Goal: Complete application form

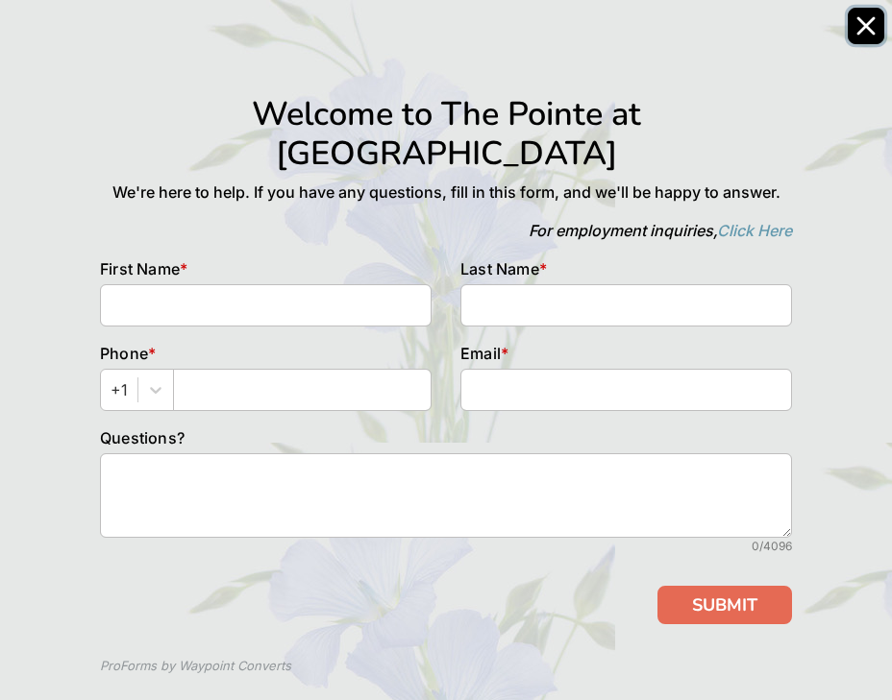
click at [862, 10] on button "Close" at bounding box center [865, 26] width 37 height 37
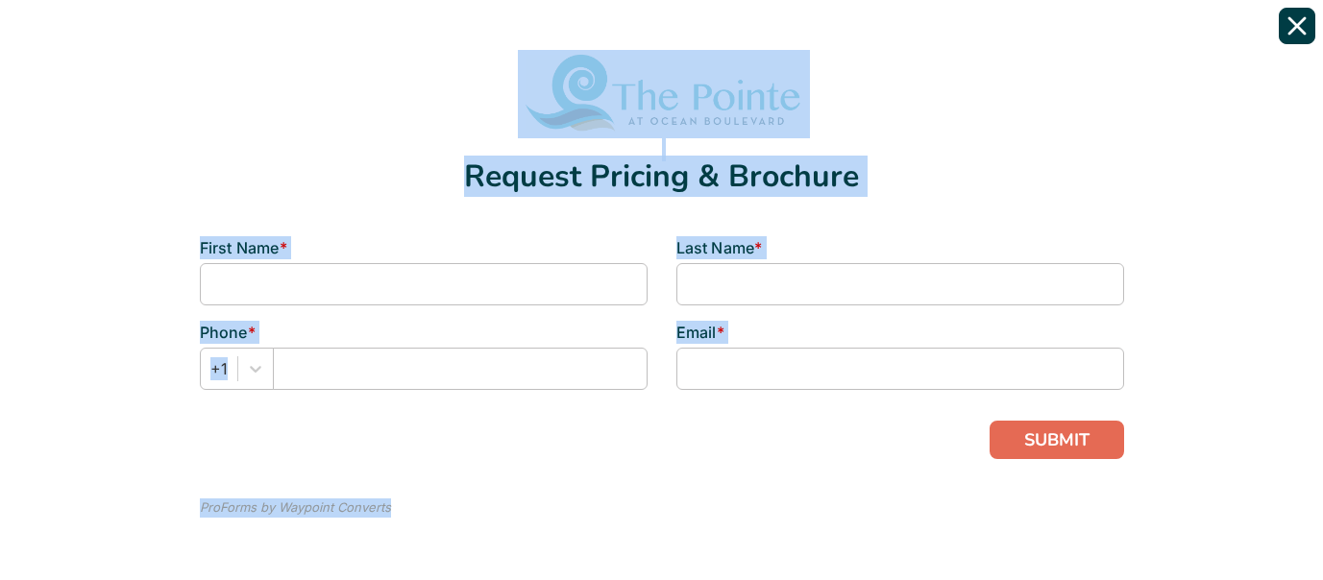
click at [1279, 30] on div "Request Pricing & Brochure First Name * Last Name * Phone * +1 Email * SUBMIT P…" at bounding box center [661, 290] width 1294 height 543
click at [1297, 28] on icon "Close" at bounding box center [1296, 25] width 19 height 19
